Goal: Task Accomplishment & Management: Use online tool/utility

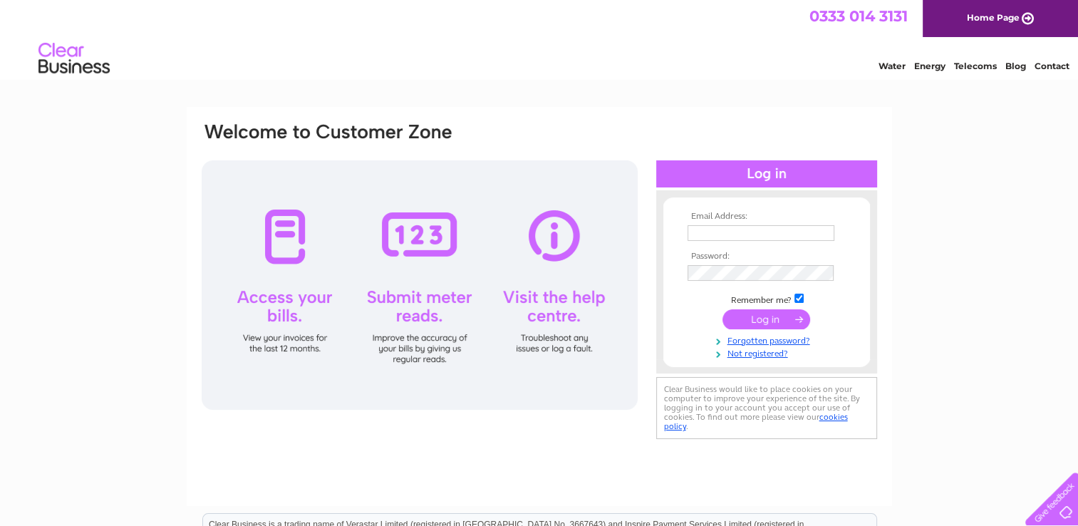
type input "philip.clarke@pmfconsultants.com"
click at [768, 322] on input "submit" at bounding box center [767, 319] width 88 height 20
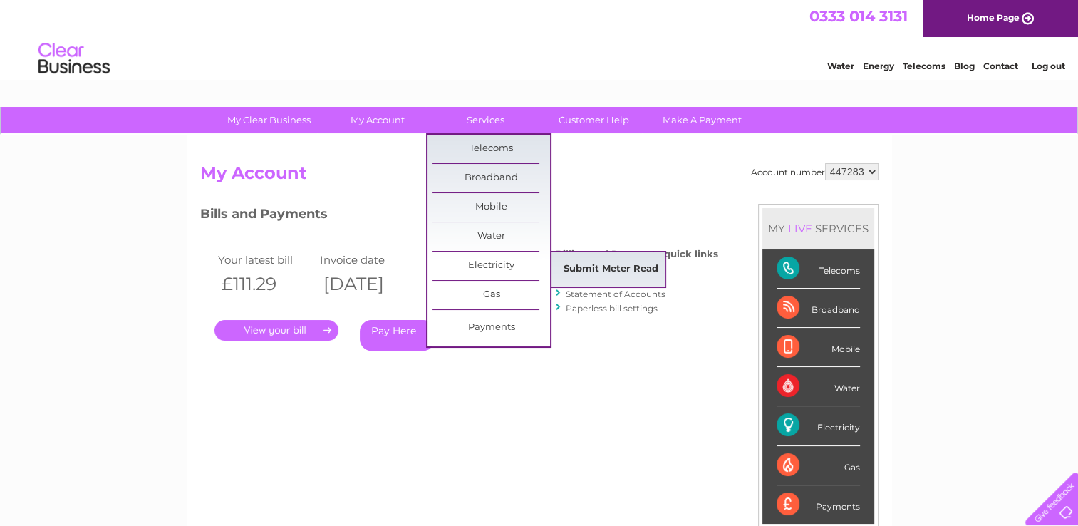
click at [579, 267] on link "Submit Meter Read" at bounding box center [611, 269] width 118 height 29
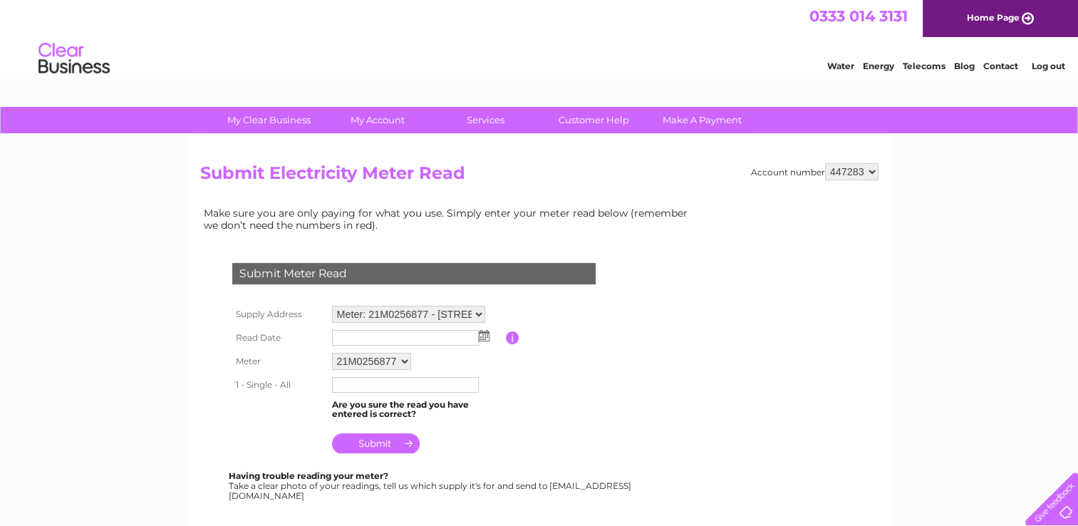
click at [487, 334] on img at bounding box center [484, 335] width 11 height 11
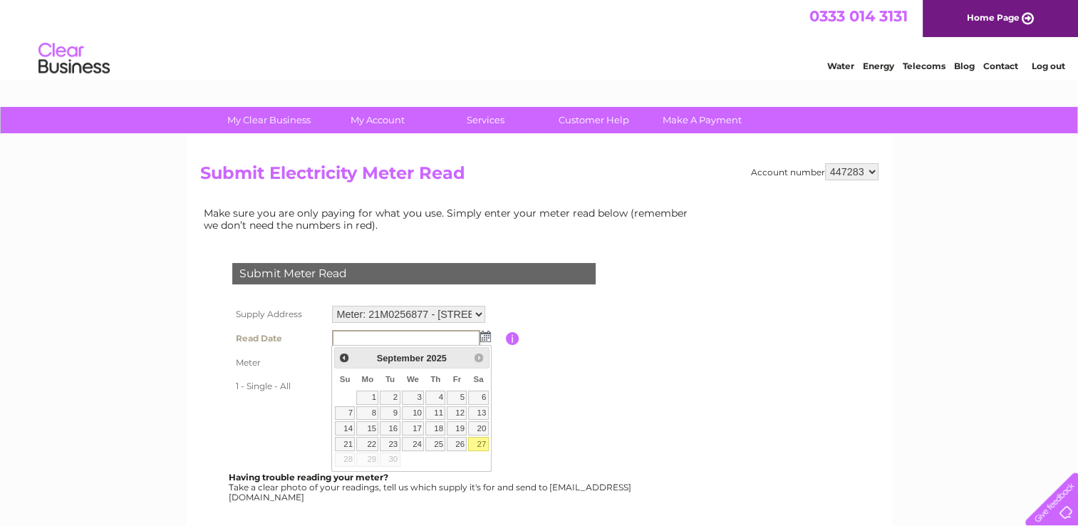
click at [479, 446] on link "27" at bounding box center [478, 444] width 20 height 14
type input "2025/09/27"
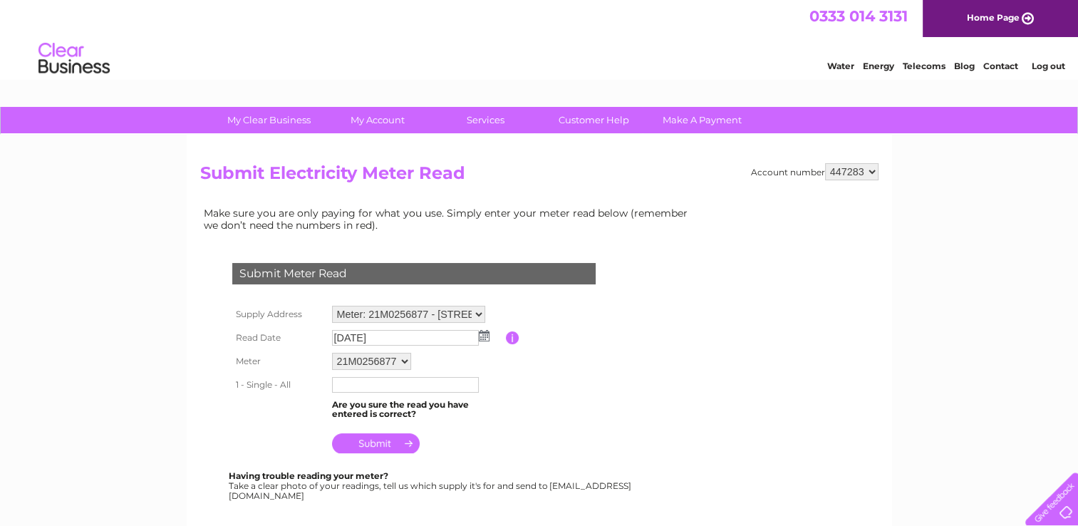
click at [396, 383] on input "text" at bounding box center [405, 385] width 147 height 16
click at [413, 384] on input "text" at bounding box center [406, 385] width 148 height 17
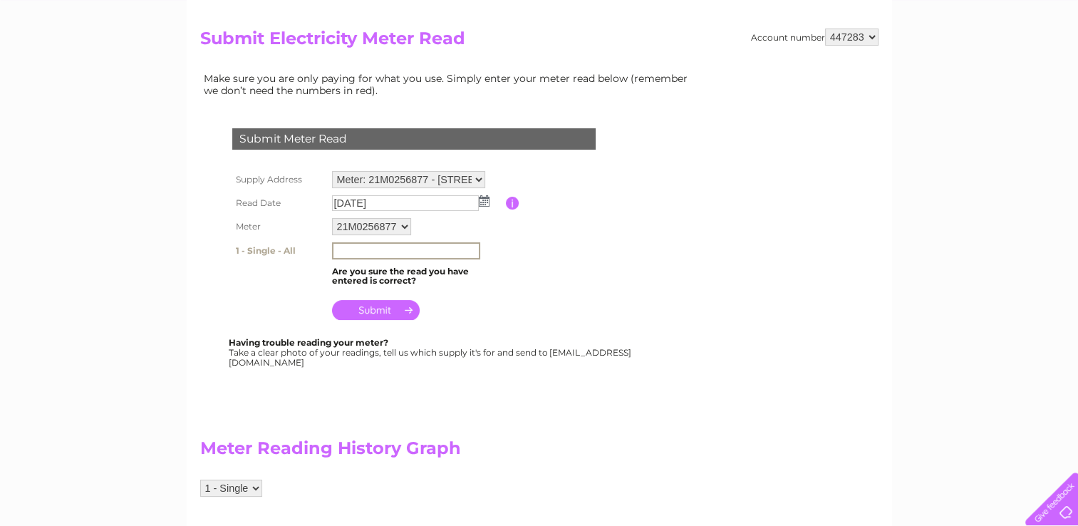
scroll to position [143, 0]
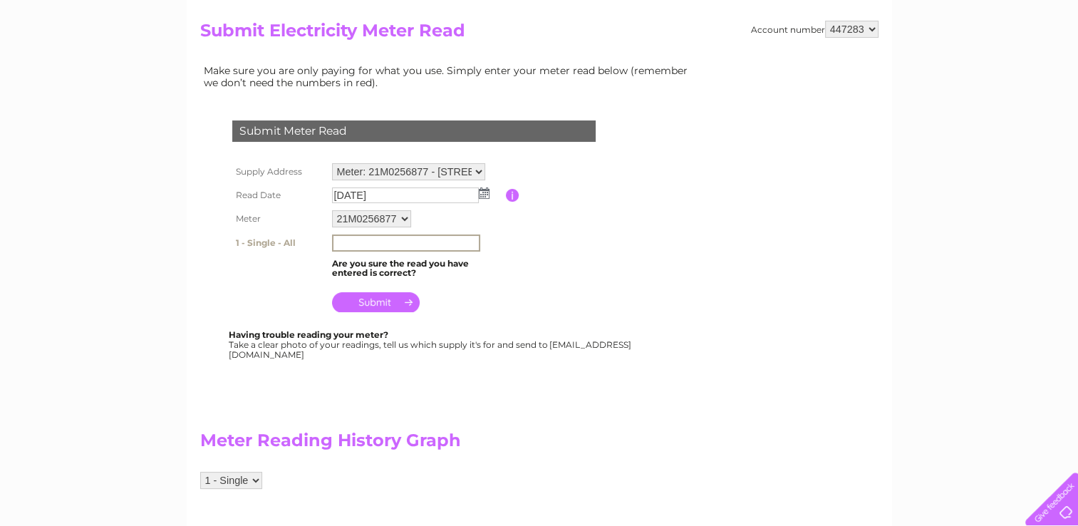
click at [365, 239] on input "text" at bounding box center [406, 242] width 148 height 17
click at [376, 241] on input "10373." at bounding box center [406, 242] width 148 height 17
type input "10374"
click at [390, 301] on input "submit" at bounding box center [376, 302] width 88 height 20
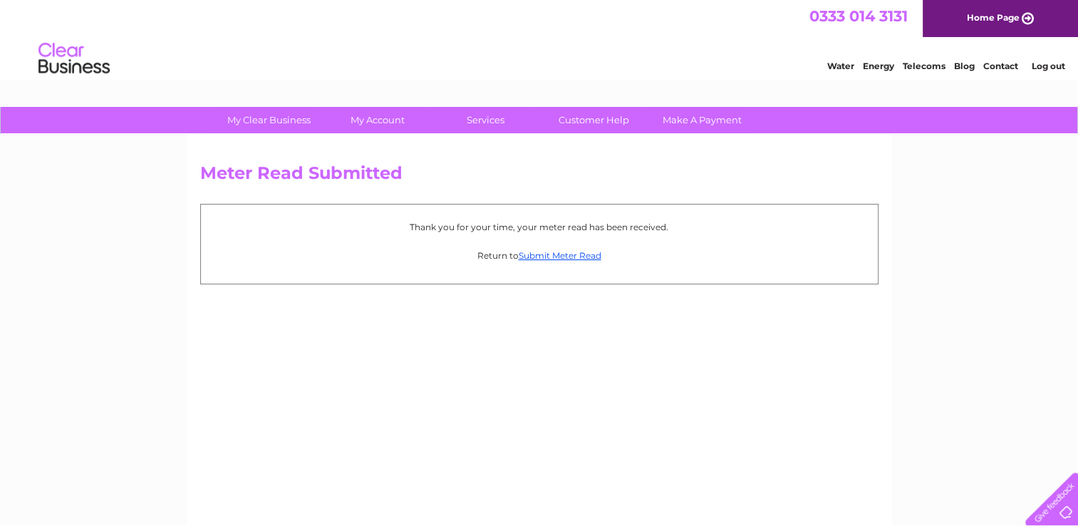
click at [1041, 66] on link "Log out" at bounding box center [1047, 66] width 33 height 11
